Goal: Information Seeking & Learning: Learn about a topic

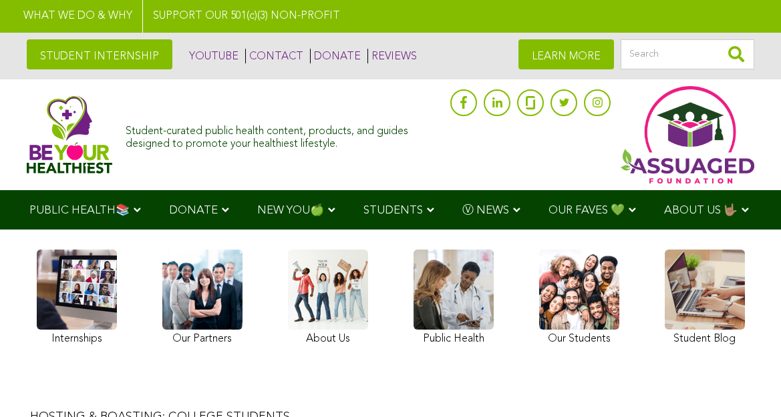
click at [464, 293] on link at bounding box center [453, 300] width 80 height 100
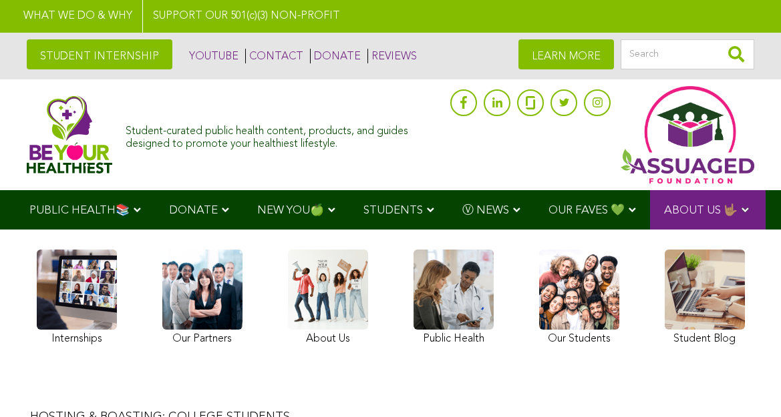
click at [441, 301] on link at bounding box center [453, 300] width 80 height 100
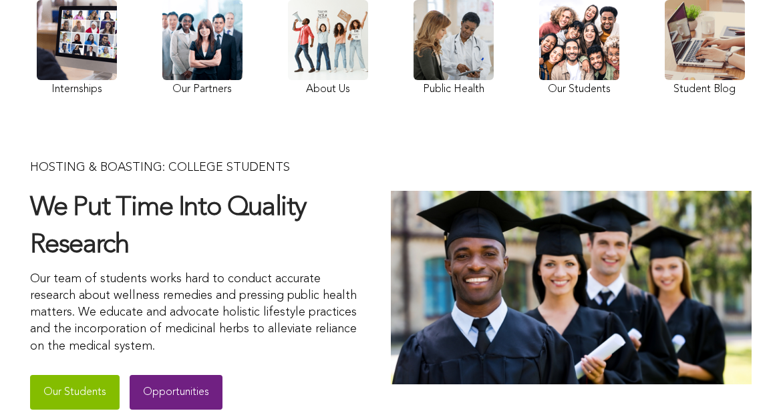
scroll to position [356, 0]
